Goal: Navigation & Orientation: Find specific page/section

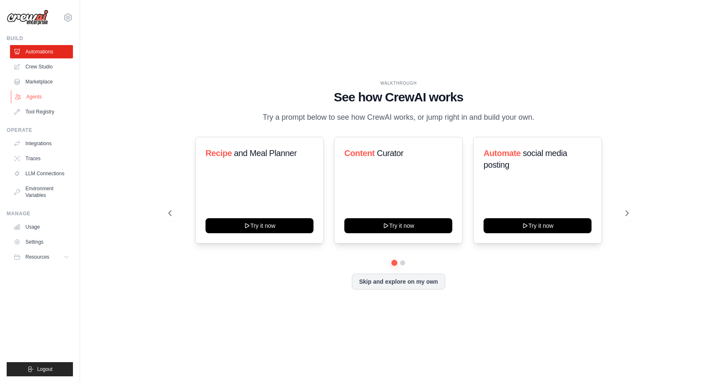
click at [40, 96] on link "Agents" at bounding box center [42, 96] width 63 height 13
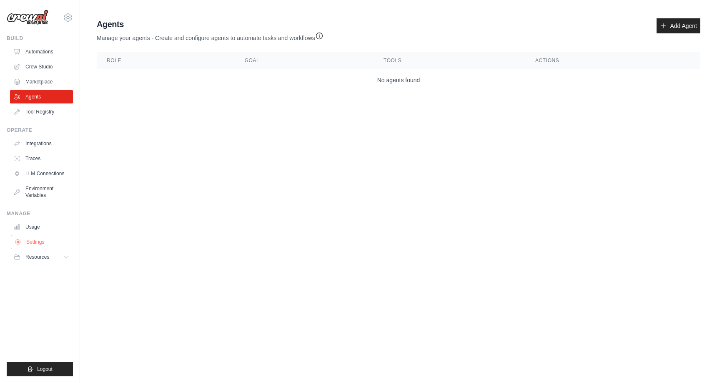
click at [38, 237] on link "Settings" at bounding box center [42, 241] width 63 height 13
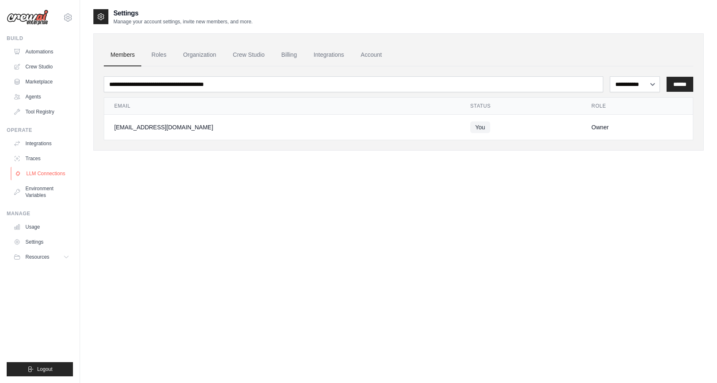
click at [44, 178] on link "LLM Connections" at bounding box center [42, 173] width 63 height 13
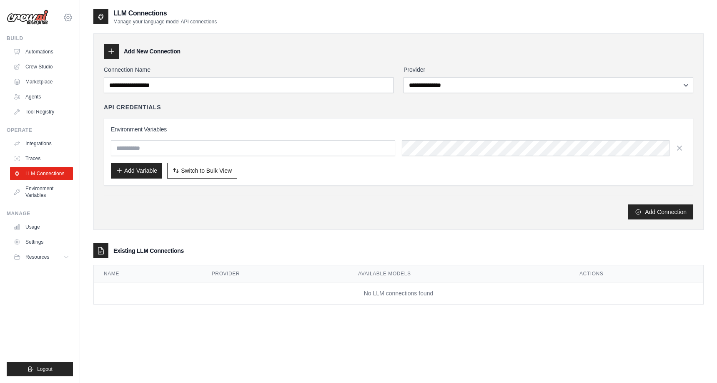
click at [68, 19] on icon at bounding box center [68, 18] width 10 height 10
click at [50, 58] on link "Settings" at bounding box center [67, 56] width 73 height 15
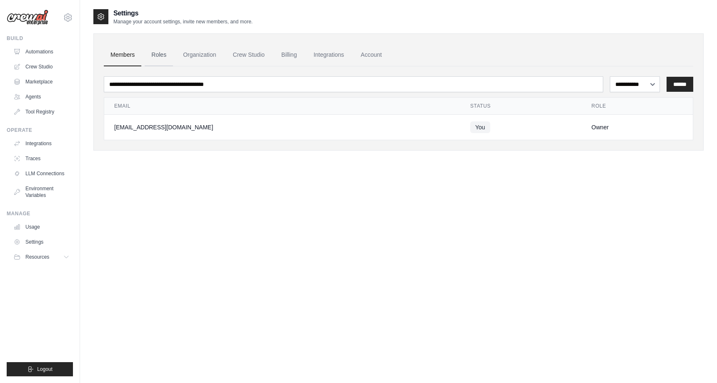
click at [163, 56] on link "Roles" at bounding box center [159, 55] width 28 height 23
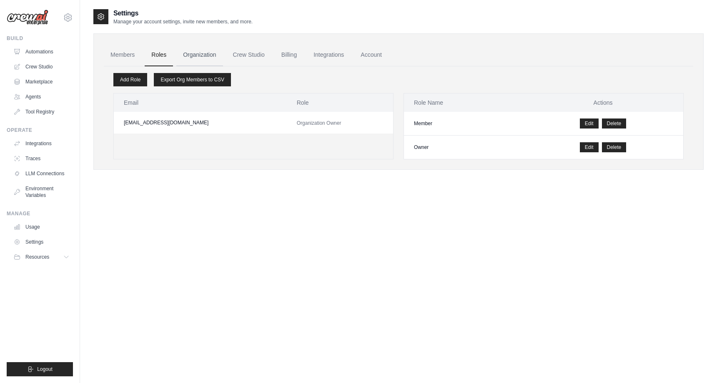
click at [194, 55] on link "Organization" at bounding box center [199, 55] width 46 height 23
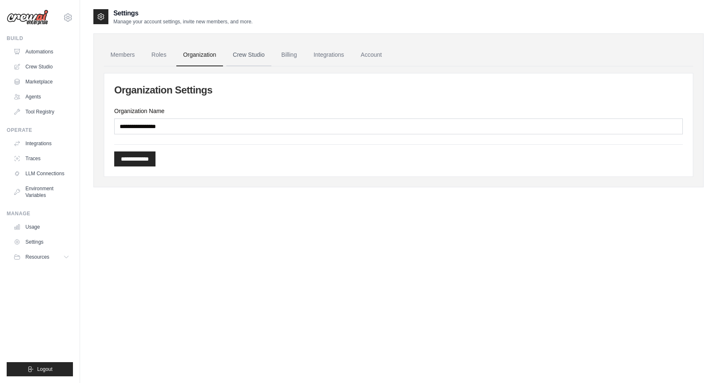
click at [240, 56] on link "Crew Studio" at bounding box center [248, 55] width 45 height 23
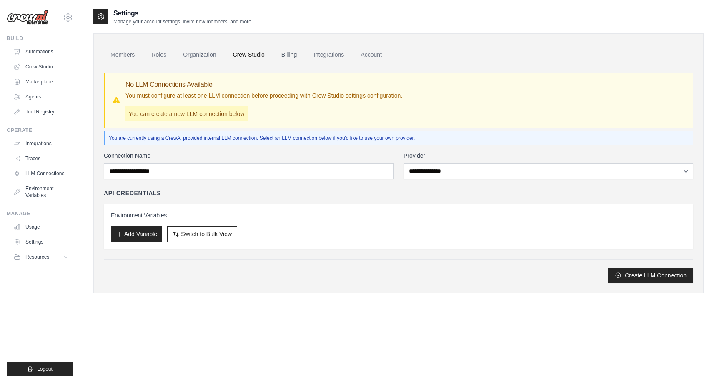
click at [298, 56] on link "Billing" at bounding box center [289, 55] width 29 height 23
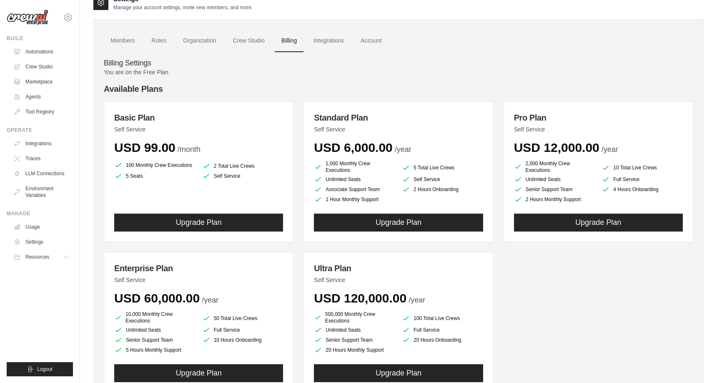
scroll to position [15, 0]
